Goal: Task Accomplishment & Management: Manage account settings

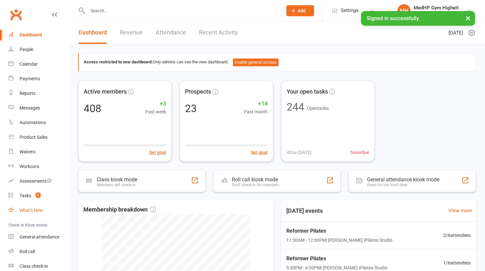
click at [35, 204] on link "What's New" at bounding box center [38, 210] width 60 height 15
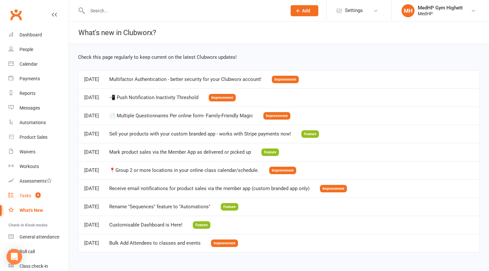
click at [36, 200] on link "Tasks 9" at bounding box center [38, 196] width 60 height 15
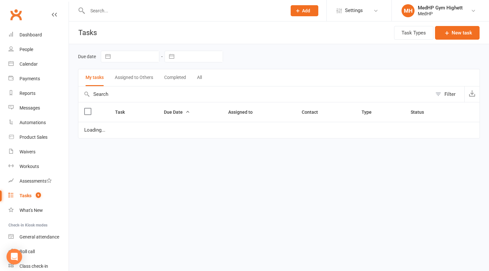
select select "started"
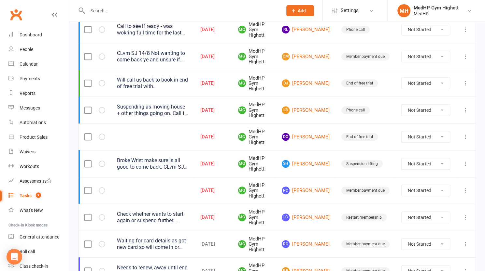
scroll to position [132, 0]
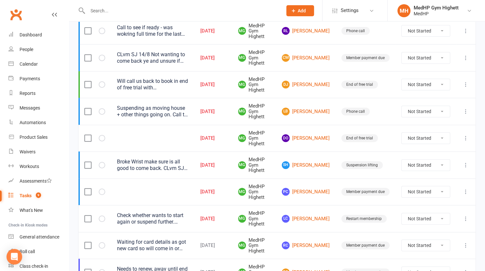
click at [188, 221] on div "Check whether wants to start again or suspend further. Husband is sick" at bounding box center [153, 219] width 72 height 13
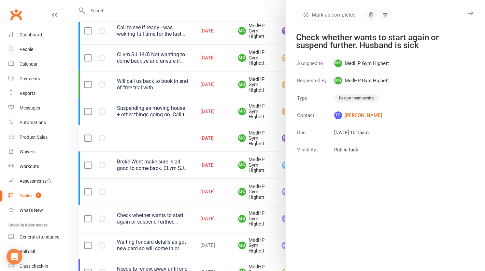
click at [189, 221] on div at bounding box center [277, 135] width 416 height 271
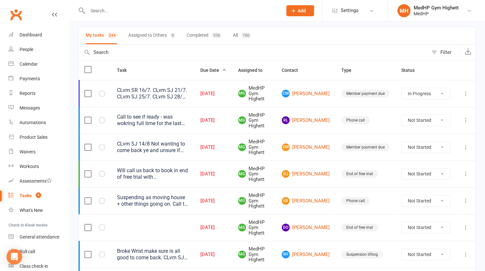
scroll to position [34, 0]
